Goal: Information Seeking & Learning: Learn about a topic

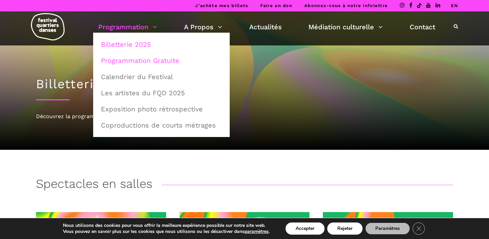
click at [162, 63] on link "Programmation Gratuite" at bounding box center [161, 60] width 129 height 15
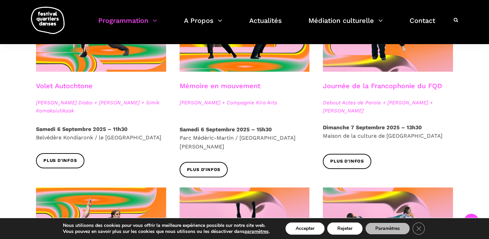
scroll to position [418, 0]
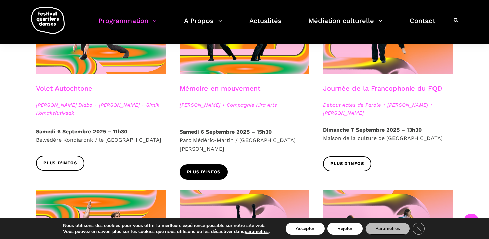
click at [217, 168] on span "Plus d'infos" at bounding box center [204, 171] width 34 height 7
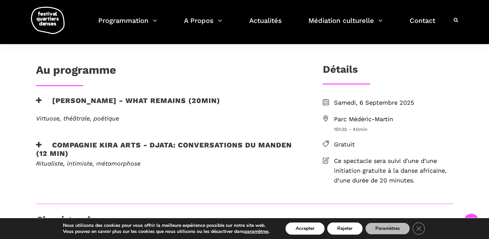
scroll to position [157, 0]
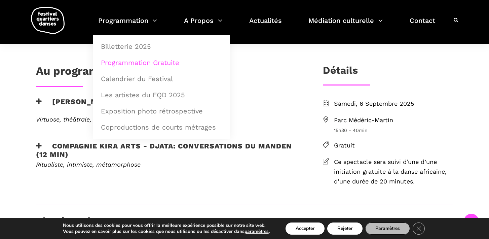
click at [153, 62] on link "Programmation Gratuite" at bounding box center [161, 62] width 129 height 15
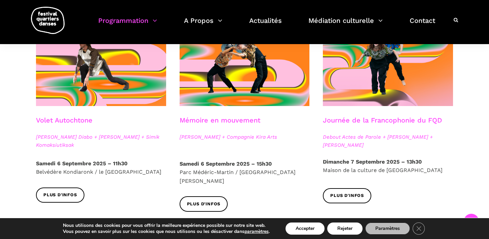
scroll to position [396, 0]
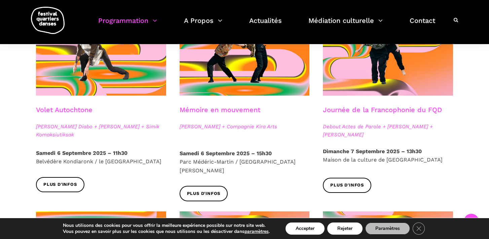
click at [87, 98] on div at bounding box center [100, 56] width 143 height 97
click at [82, 181] on link "Plus d'infos" at bounding box center [60, 184] width 48 height 15
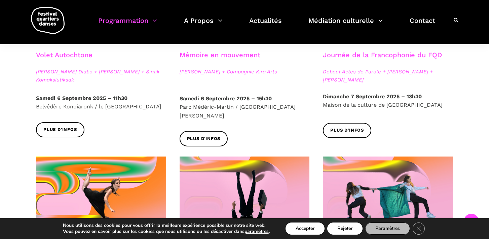
scroll to position [450, 0]
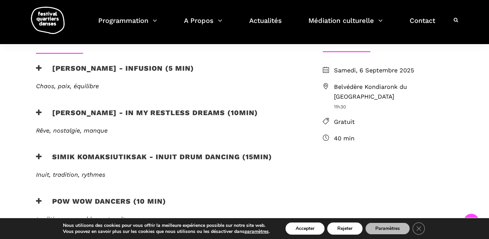
scroll to position [193, 0]
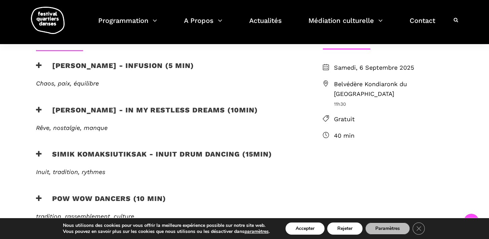
click at [39, 65] on icon at bounding box center [39, 65] width 6 height 7
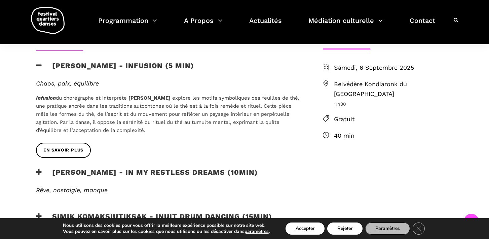
click at [40, 172] on icon at bounding box center [39, 171] width 6 height 7
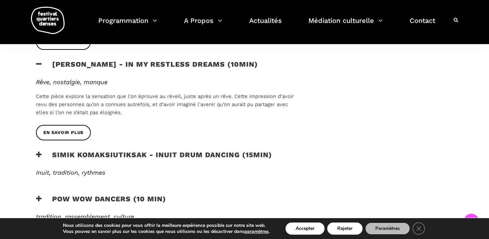
scroll to position [303, 0]
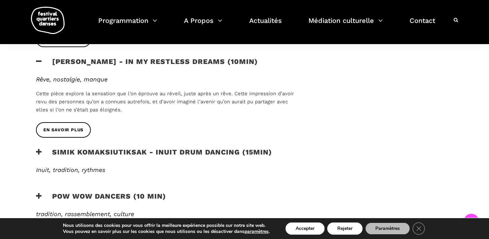
click at [38, 150] on icon at bounding box center [39, 151] width 6 height 7
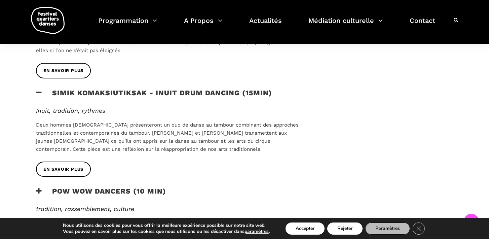
scroll to position [363, 0]
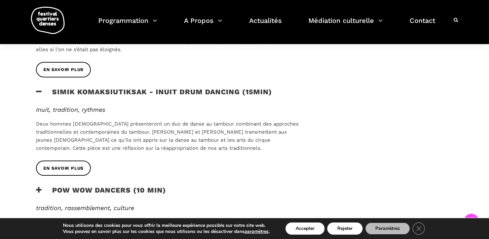
click at [38, 188] on icon at bounding box center [39, 189] width 6 height 7
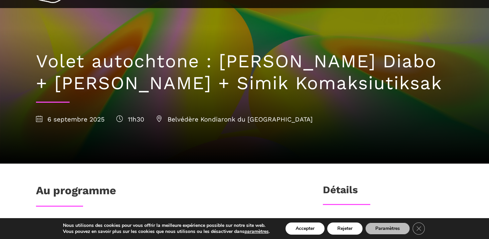
scroll to position [39, 0]
